Goal: Register for event/course

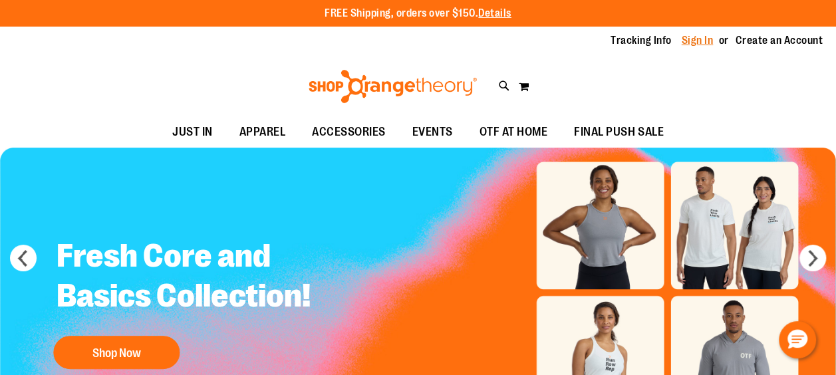
click at [699, 41] on link "Sign In" at bounding box center [697, 40] width 32 height 15
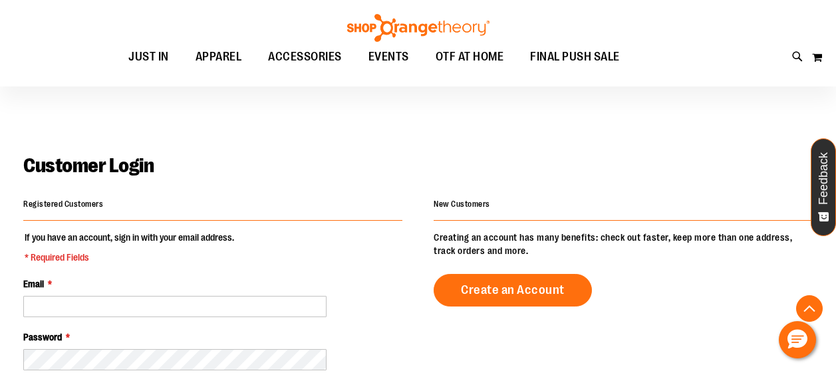
click at [172, 296] on input "Email *" at bounding box center [174, 306] width 303 height 21
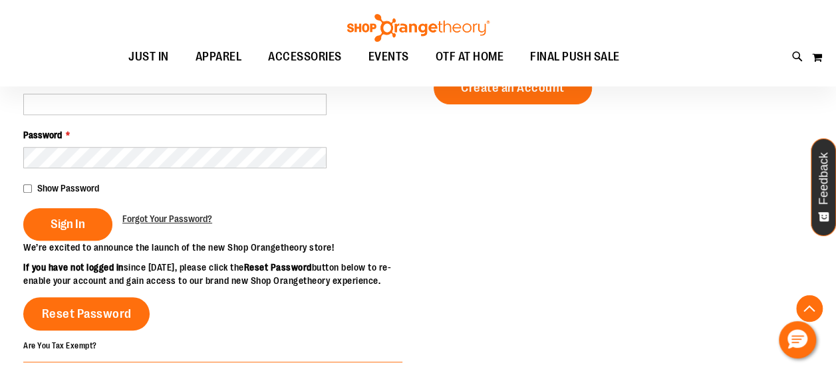
scroll to position [202, 0]
click at [172, 100] on input "Email *" at bounding box center [174, 104] width 303 height 21
type input "**********"
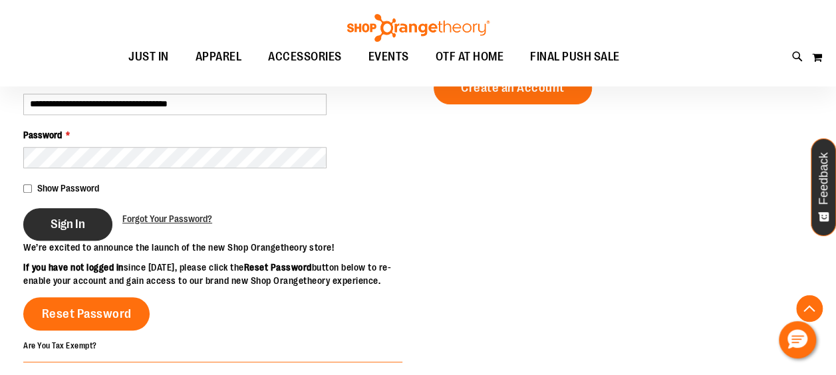
click at [65, 213] on button "Sign In" at bounding box center [67, 224] width 89 height 33
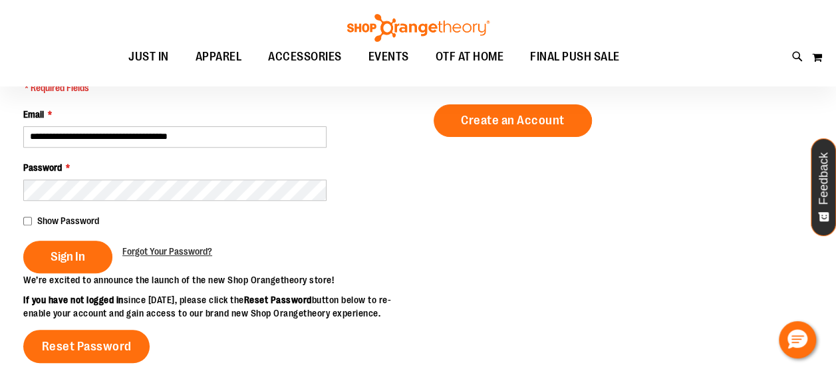
scroll to position [172, 0]
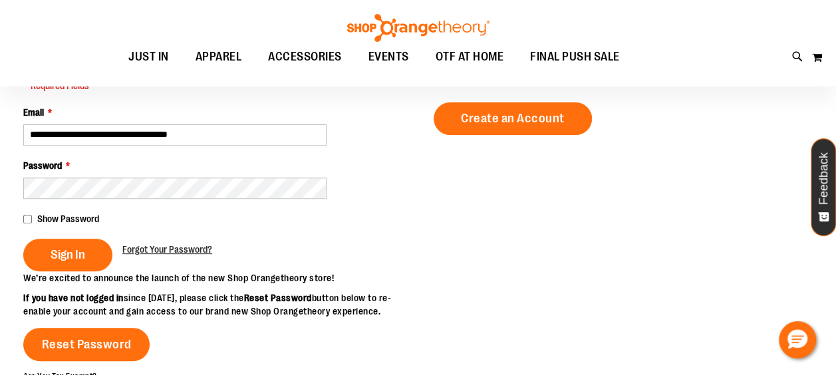
click at [79, 215] on span "Show Password" at bounding box center [68, 218] width 62 height 11
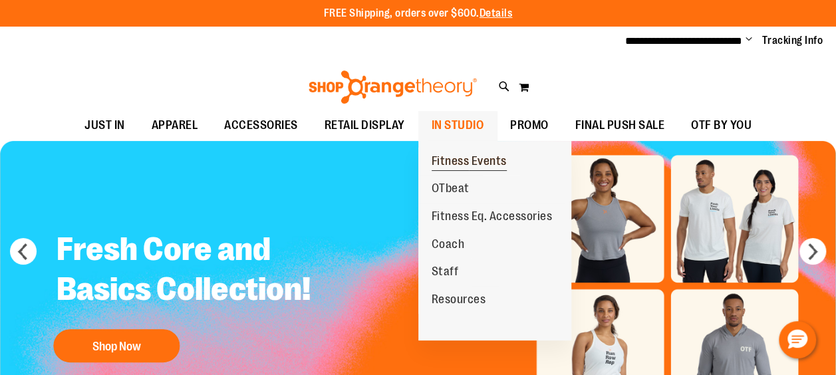
click at [467, 154] on span "Fitness Events" at bounding box center [468, 162] width 75 height 17
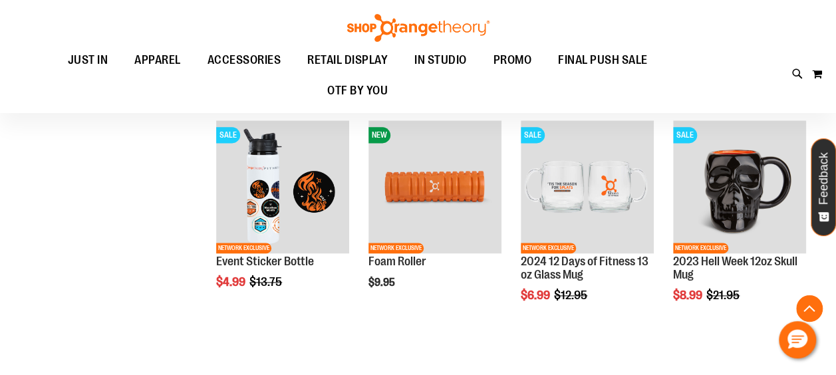
scroll to position [810, 0]
